Goal: Task Accomplishment & Management: Use online tool/utility

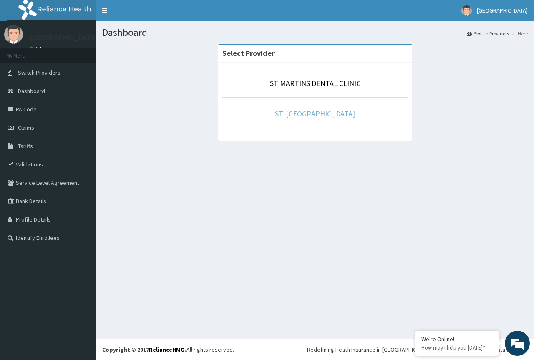
click at [319, 112] on link "ST. [GEOGRAPHIC_DATA]" at bounding box center [315, 114] width 80 height 10
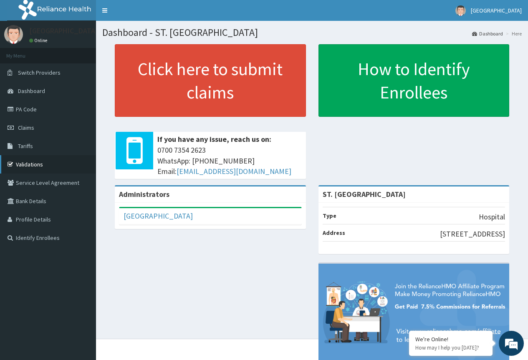
click at [38, 163] on link "Validations" at bounding box center [48, 164] width 96 height 18
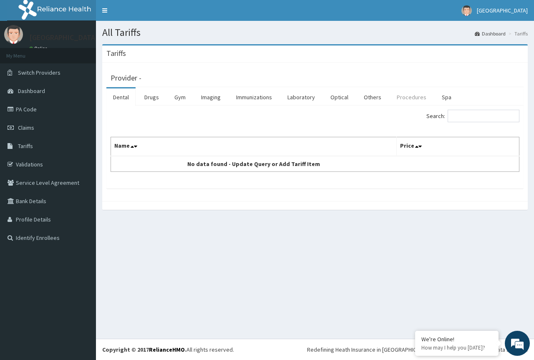
click at [408, 96] on link "Procedures" at bounding box center [411, 97] width 43 height 18
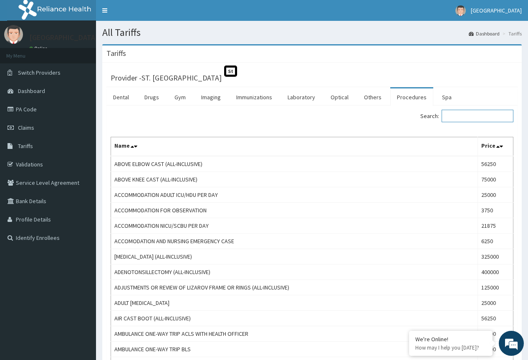
click at [458, 117] on input "Search:" at bounding box center [477, 116] width 72 height 13
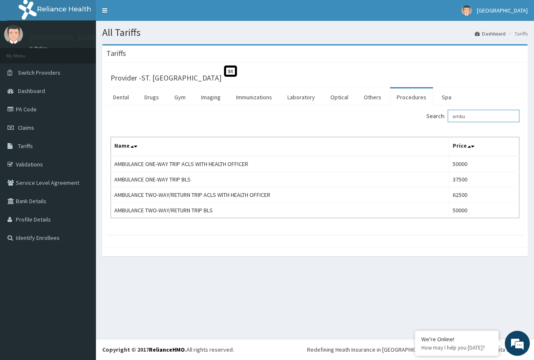
type input "ambu"
click at [28, 110] on link "PA Code" at bounding box center [48, 109] width 96 height 18
